Goal: Complete application form: Complete application form

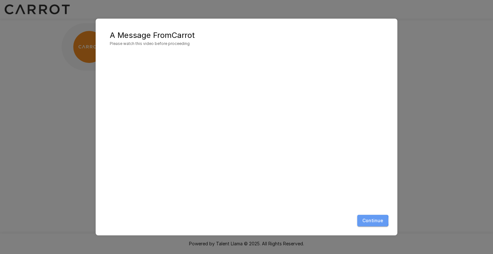
click at [366, 221] on button "Continue" at bounding box center [372, 221] width 31 height 12
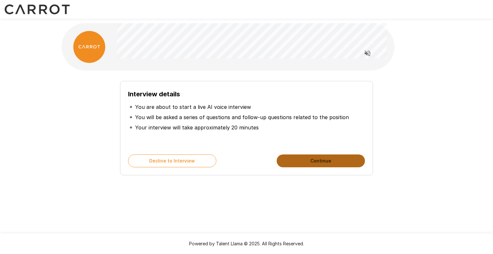
click at [302, 163] on button "Continue" at bounding box center [321, 160] width 88 height 13
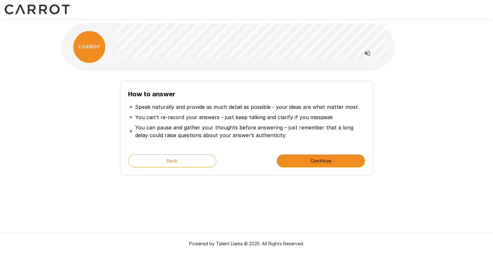
click at [302, 163] on button "Continue" at bounding box center [321, 160] width 88 height 13
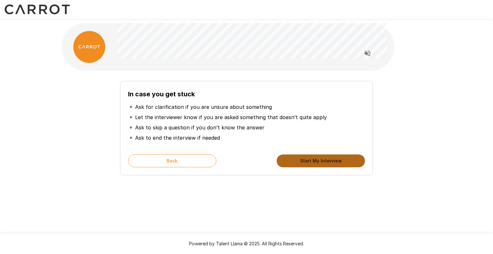
click at [302, 163] on button "Start My Interview" at bounding box center [321, 160] width 88 height 13
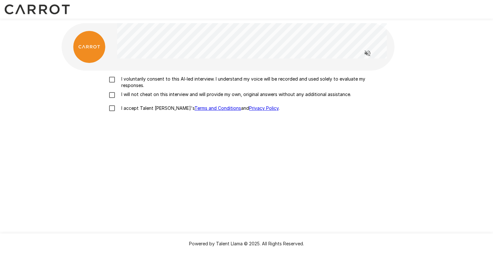
click at [170, 77] on p "I voluntarily consent to this AI-led interview. I understand my voice will be r…" at bounding box center [253, 82] width 269 height 13
click at [157, 92] on p "I will not cheat on this interview and will provide my own, original answers wi…" at bounding box center [235, 94] width 232 height 6
click at [146, 109] on p "I accept Talent Llama's Terms and Conditions and Privacy Policy ." at bounding box center [199, 108] width 161 height 6
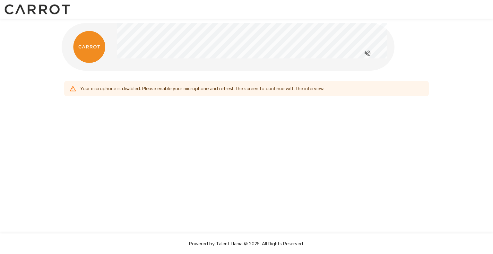
click at [177, 92] on div "Your microphone is disabled. Please enable your microphone and refresh the scre…" at bounding box center [202, 89] width 244 height 12
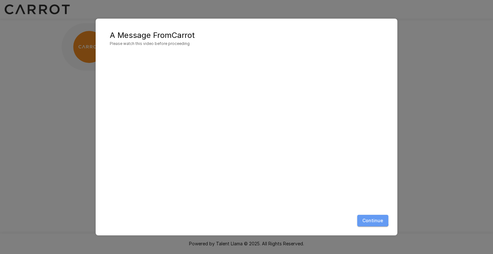
click at [366, 220] on button "Continue" at bounding box center [372, 221] width 31 height 12
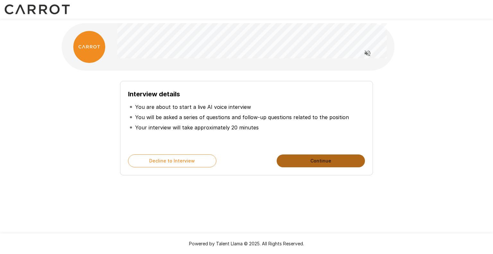
click at [335, 158] on button "Continue" at bounding box center [321, 160] width 88 height 13
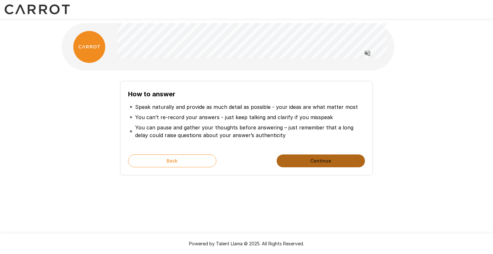
click at [335, 158] on button "Continue" at bounding box center [321, 160] width 88 height 13
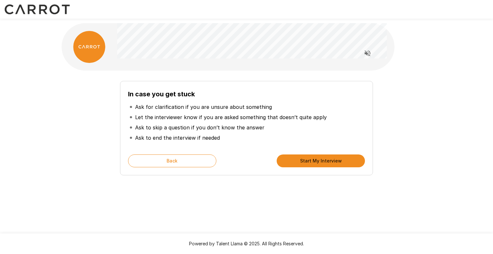
click at [335, 158] on button "Start My Interview" at bounding box center [321, 160] width 88 height 13
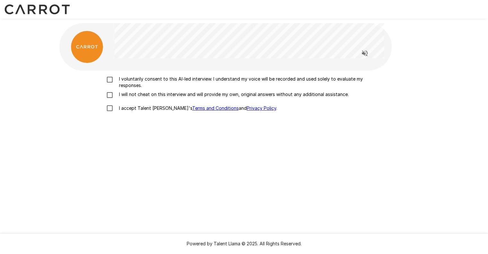
click at [335, 158] on div "I voluntarily consent to this AI-led interview. I understand my voice will be r…" at bounding box center [244, 155] width 370 height 169
click at [257, 77] on p "I voluntarily consent to this AI-led interview. I understand my voice will be r…" at bounding box center [251, 82] width 269 height 13
click at [243, 97] on p "I will not cheat on this interview and will provide my own, original answers wi…" at bounding box center [233, 94] width 232 height 6
click at [158, 113] on label "I accept Talent Llama's Terms and Conditions and Privacy Policy ." at bounding box center [244, 107] width 283 height 13
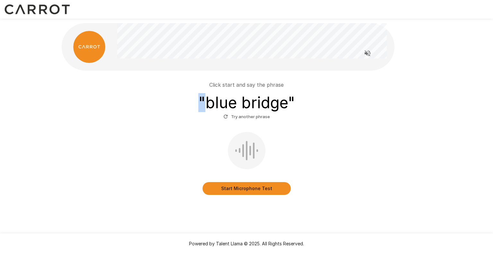
click at [158, 113] on div "Click start and say the phrase " blue bridge " Try another phrase" at bounding box center [246, 101] width 365 height 41
click at [321, 142] on div "Start Microphone Test" at bounding box center [246, 163] width 365 height 63
click at [246, 189] on button "Start Microphone Test" at bounding box center [247, 188] width 88 height 13
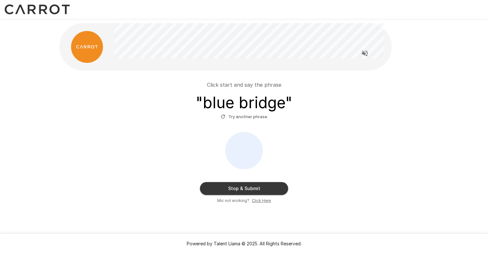
click at [246, 189] on button "Stop & Submit" at bounding box center [244, 188] width 88 height 13
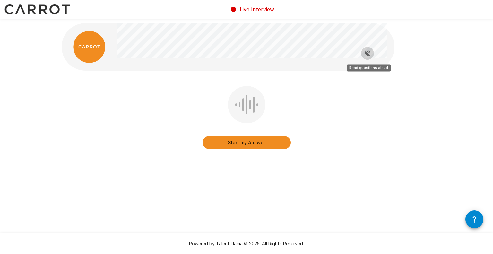
click at [368, 55] on icon "Read questions aloud" at bounding box center [368, 53] width 8 height 8
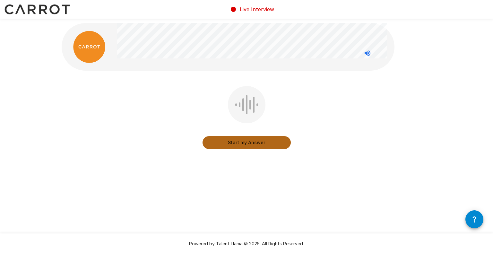
click at [255, 144] on button "Start my Answer" at bounding box center [247, 142] width 88 height 13
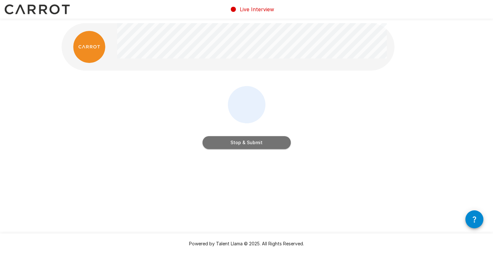
click at [255, 144] on button "Stop & Submit" at bounding box center [247, 142] width 88 height 13
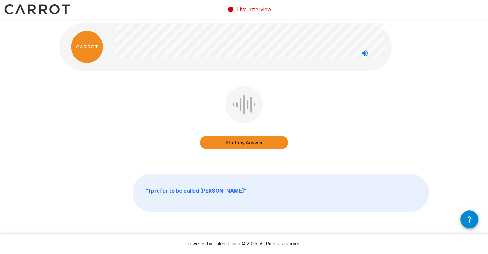
click at [255, 144] on button "Start my Answer" at bounding box center [244, 142] width 88 height 13
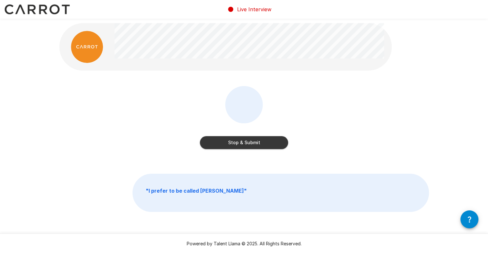
click at [274, 141] on button "Stop & Submit" at bounding box center [244, 142] width 88 height 13
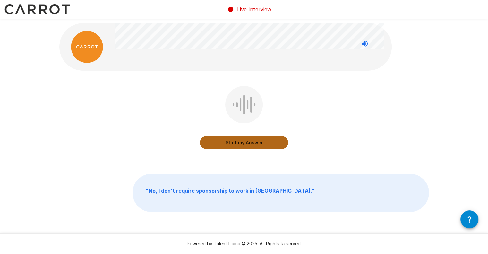
click at [256, 140] on button "Start my Answer" at bounding box center [244, 142] width 88 height 13
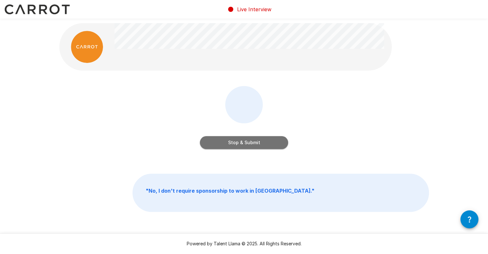
click at [256, 140] on button "Stop & Submit" at bounding box center [244, 142] width 88 height 13
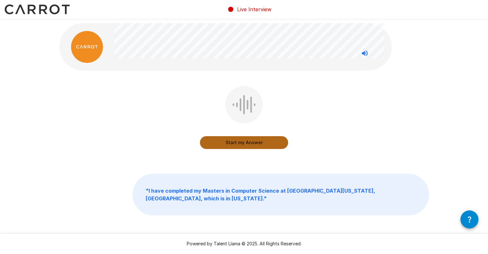
click at [243, 145] on button "Start my Answer" at bounding box center [244, 142] width 88 height 13
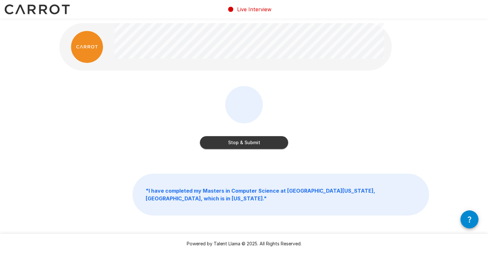
click at [261, 142] on button "Stop & Submit" at bounding box center [244, 142] width 88 height 13
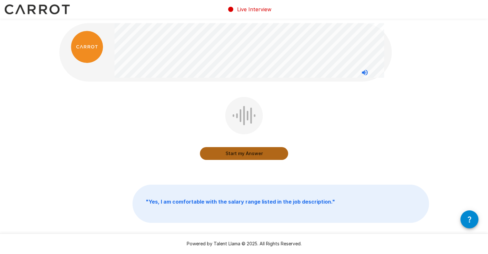
click at [221, 153] on button "Start my Answer" at bounding box center [244, 153] width 88 height 13
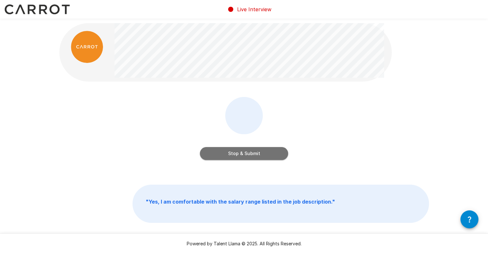
click at [269, 153] on button "Stop & Submit" at bounding box center [244, 153] width 88 height 13
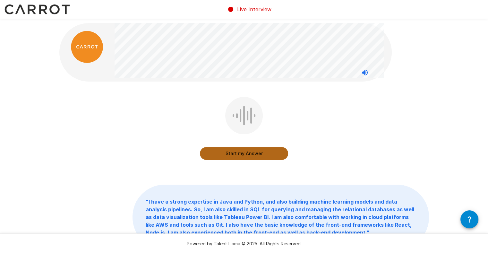
click at [223, 154] on button "Start my Answer" at bounding box center [244, 153] width 88 height 13
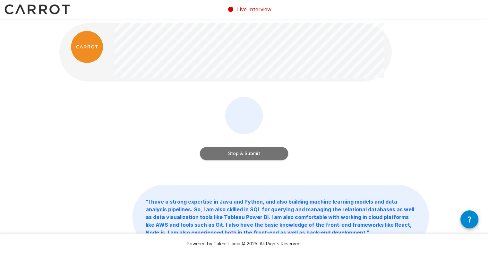
click at [223, 154] on button "Stop & Submit" at bounding box center [244, 153] width 88 height 13
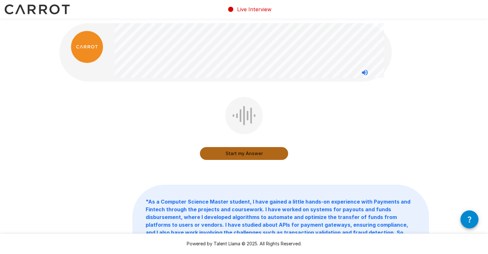
click at [223, 154] on button "Start my Answer" at bounding box center [244, 153] width 88 height 13
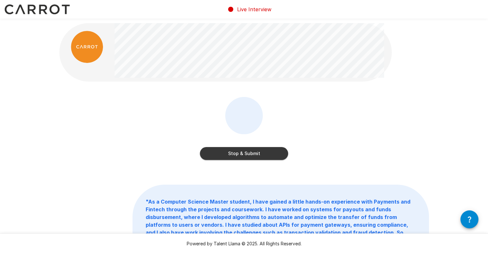
click at [219, 159] on button "Stop & Submit" at bounding box center [244, 153] width 88 height 13
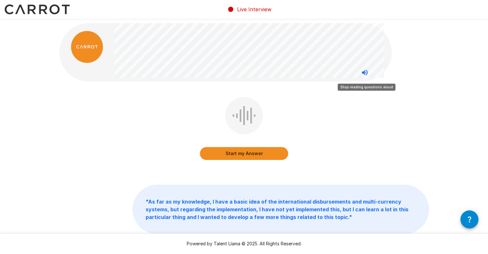
click at [366, 72] on icon "Stop reading questions aloud" at bounding box center [365, 73] width 6 height 6
click at [290, 154] on div "Start my Answer" at bounding box center [244, 133] width 370 height 72
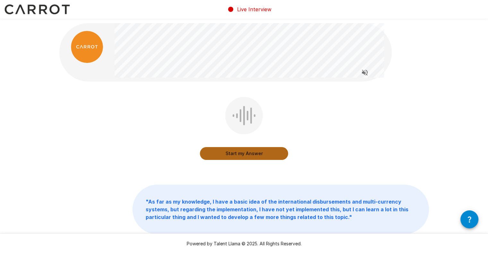
click at [282, 155] on button "Start my Answer" at bounding box center [244, 153] width 88 height 13
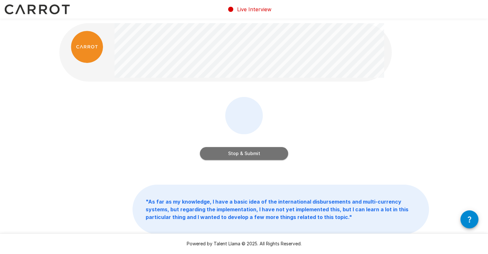
click at [282, 155] on button "Stop & Submit" at bounding box center [244, 153] width 88 height 13
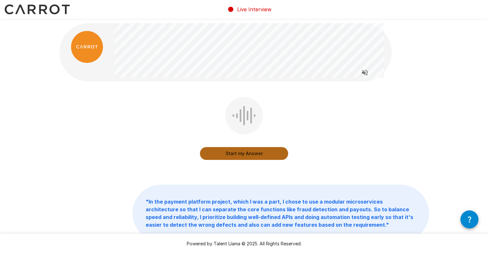
click at [277, 147] on button "Start my Answer" at bounding box center [244, 153] width 88 height 13
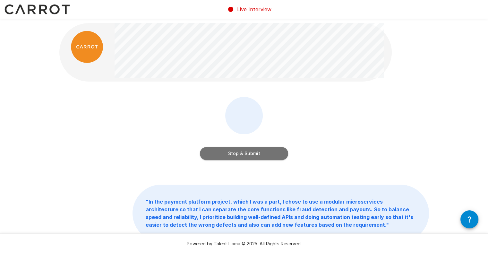
click at [271, 153] on button "Stop & Submit" at bounding box center [244, 153] width 88 height 13
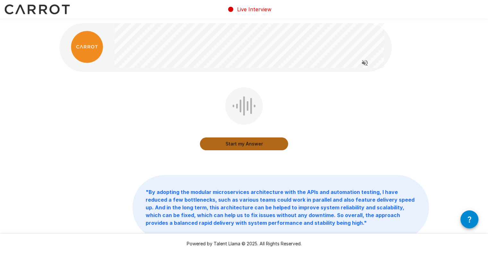
click at [254, 145] on button "Start my Answer" at bounding box center [244, 143] width 88 height 13
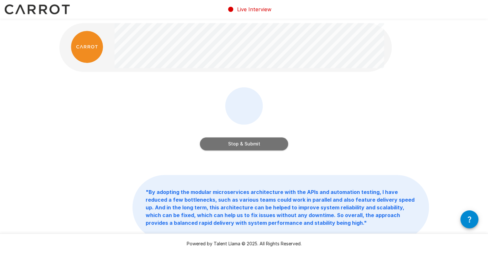
click at [254, 145] on button "Stop & Submit" at bounding box center [244, 143] width 88 height 13
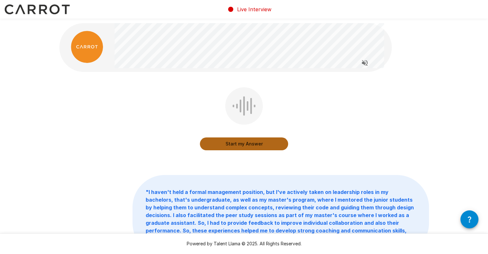
click at [264, 146] on button "Start my Answer" at bounding box center [244, 143] width 88 height 13
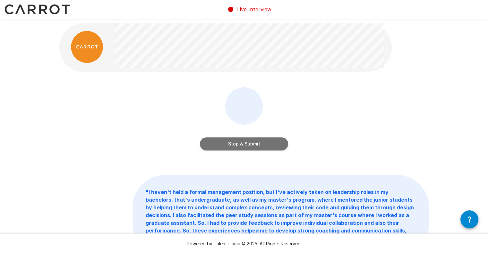
click at [275, 143] on button "Stop & Submit" at bounding box center [244, 143] width 88 height 13
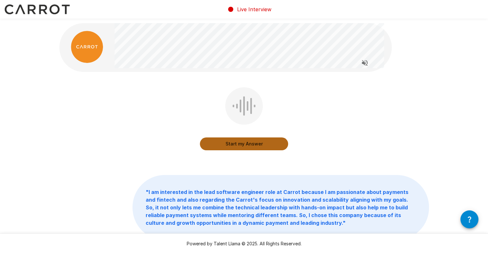
click at [248, 141] on button "Start my Answer" at bounding box center [244, 143] width 88 height 13
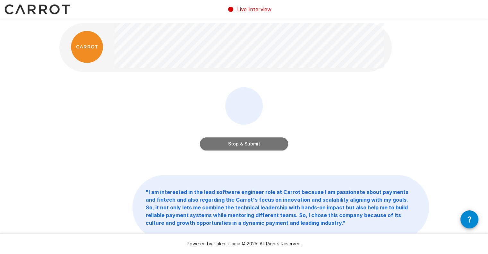
click at [262, 147] on button "Stop & Submit" at bounding box center [244, 143] width 88 height 13
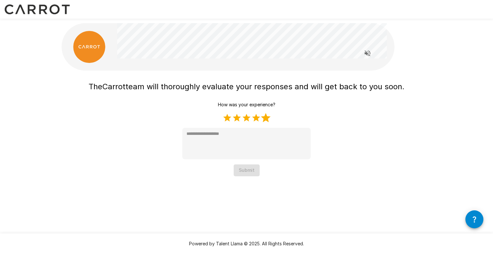
click at [268, 115] on label "5 Stars" at bounding box center [266, 118] width 10 height 10
type textarea "*"
click at [239, 174] on button "Submit" at bounding box center [247, 170] width 26 height 12
